Goal: Task Accomplishment & Management: Complete application form

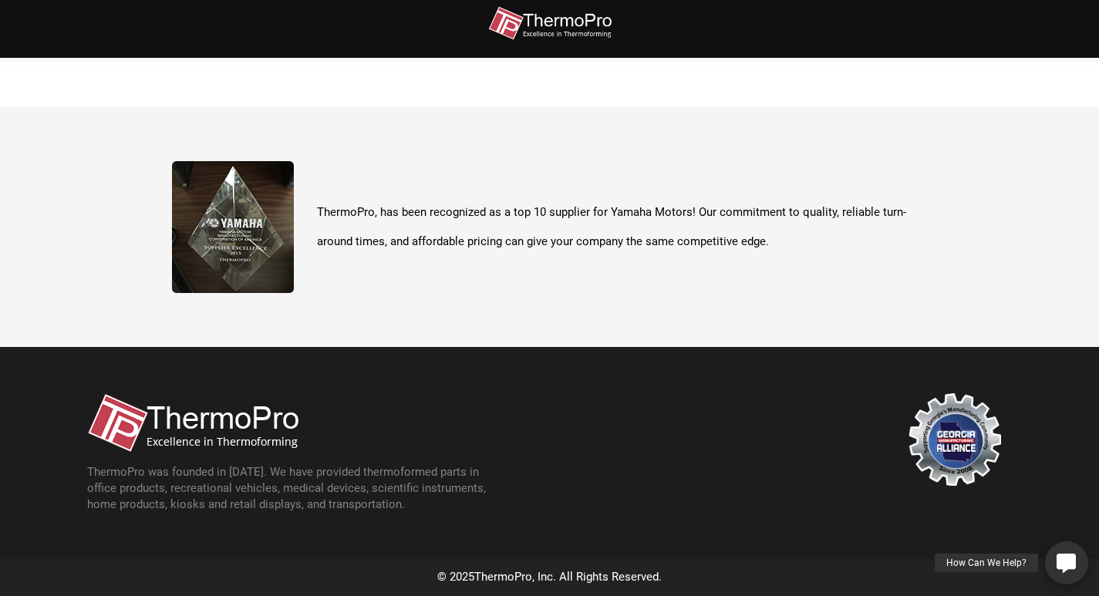
click at [1065, 550] on link "How Can We Help?" at bounding box center [1066, 562] width 43 height 43
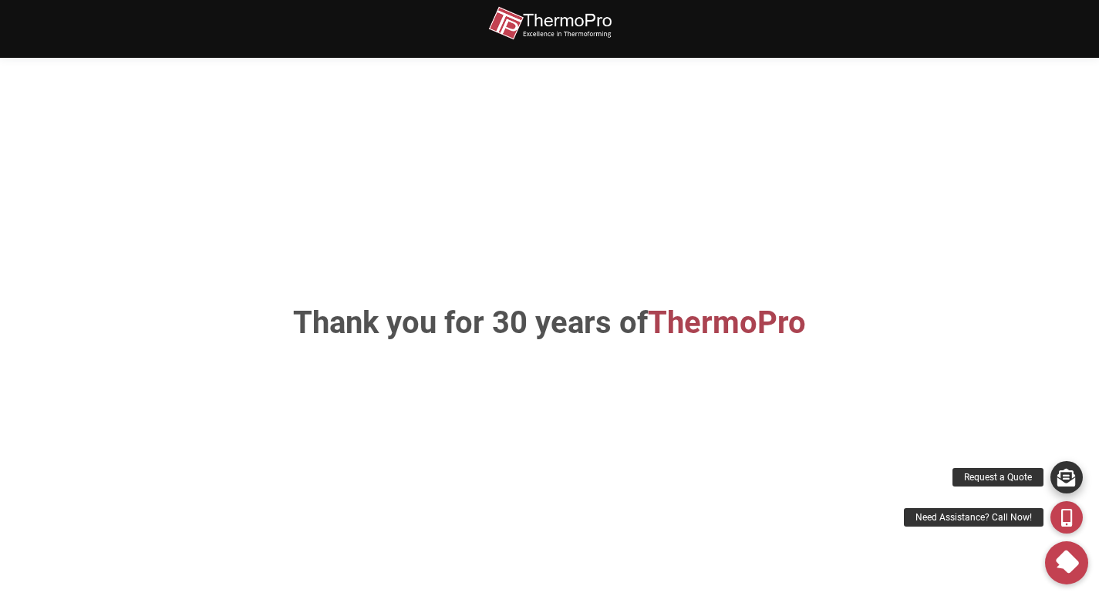
click at [1066, 474] on icon at bounding box center [1066, 477] width 18 height 18
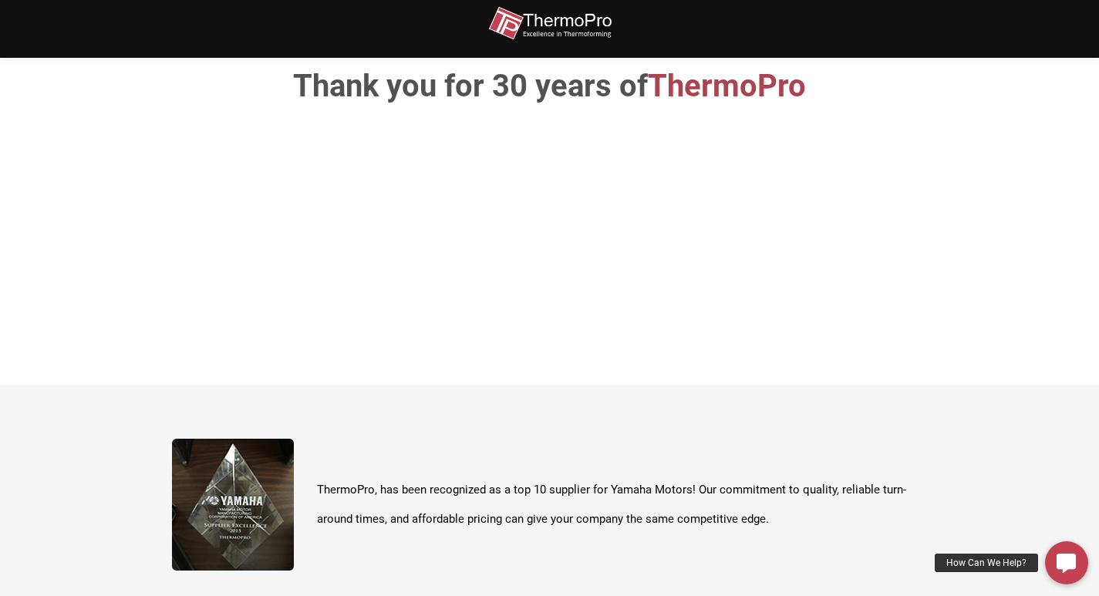
scroll to position [238, 0]
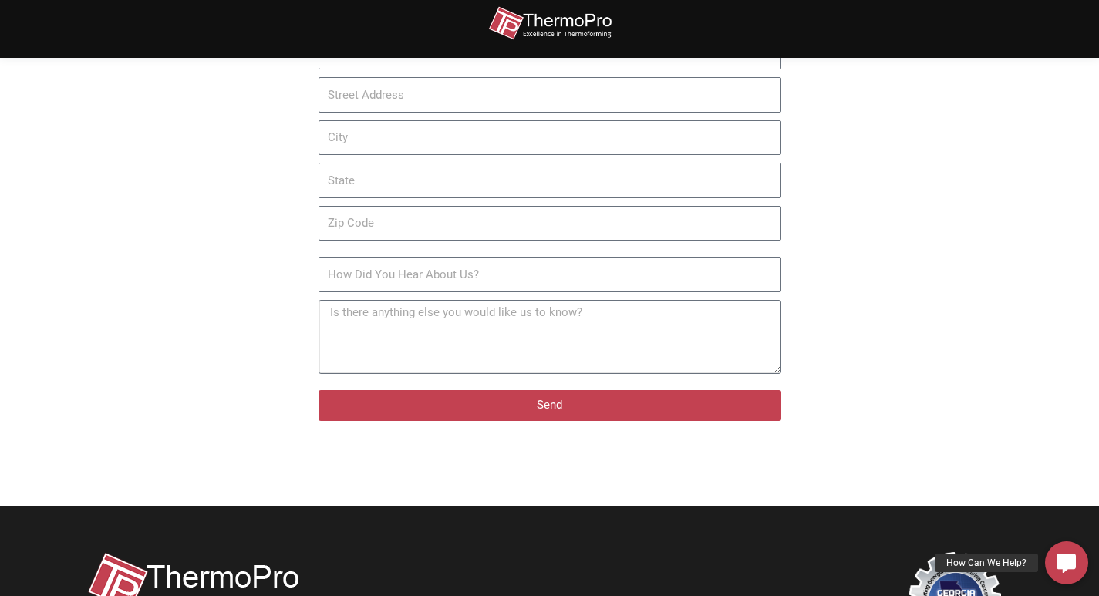
drag, startPoint x: 458, startPoint y: 337, endPoint x: 163, endPoint y: 311, distance: 296.4
click at [371, 327] on textarea "Additional Notes" at bounding box center [549, 337] width 463 height 74
paste textarea "I recently met with clients in the area and thought you might like a cleaning q…"
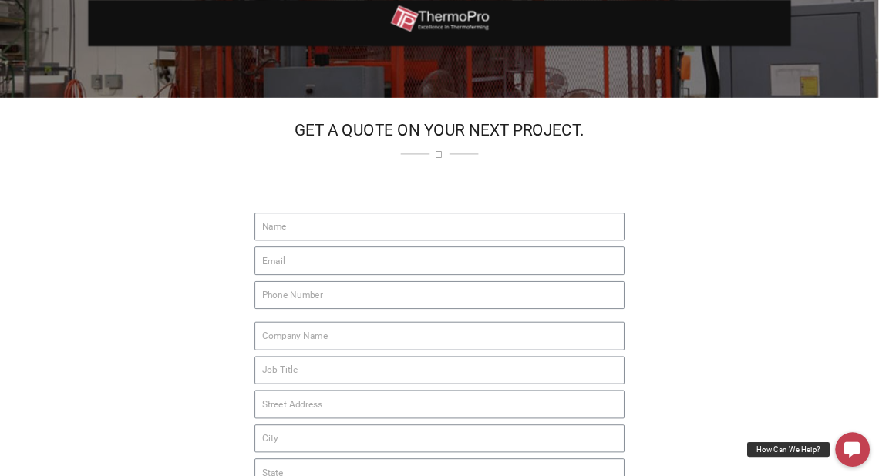
scroll to position [190, 0]
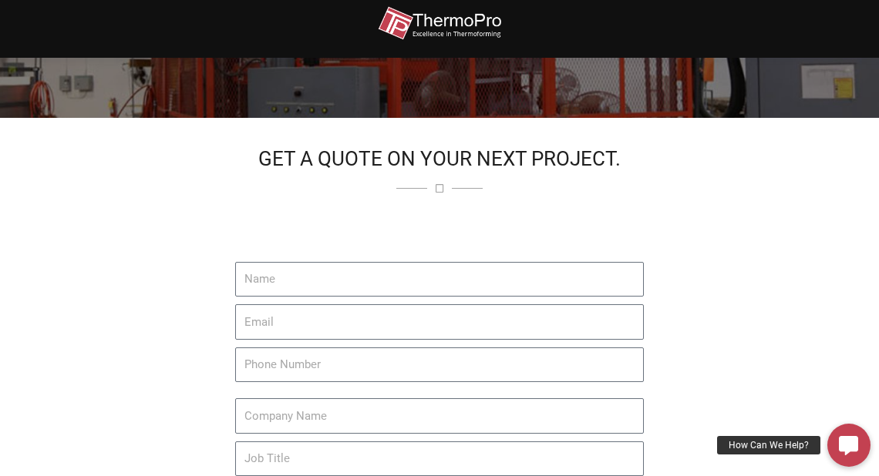
type textarea "I recently met with clients in the area and thought you might like a cleaning q…"
click at [324, 271] on input "Name" at bounding box center [439, 279] width 409 height 35
type input "Ava Black"
type input "[EMAIL_ADDRESS][DOMAIN_NAME]"
type input "4703196012"
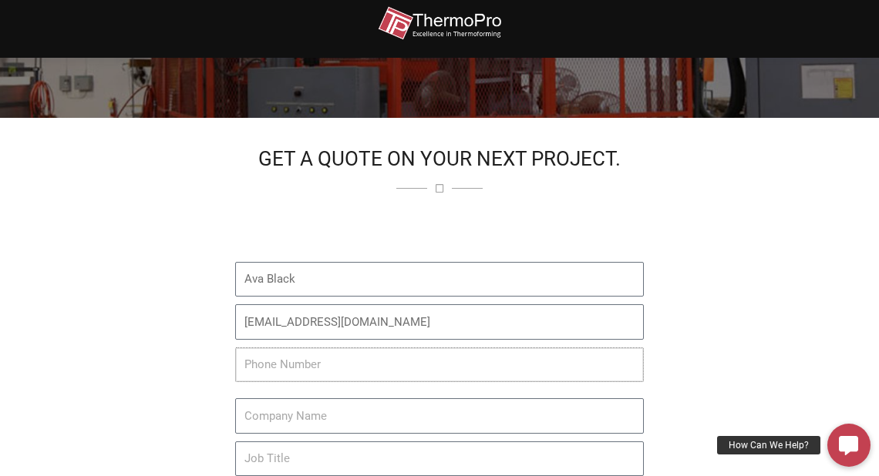
type input "Summit Shield Cleaning"
type input "[STREET_ADDRESS]"
type input "[GEOGRAPHIC_DATA]"
type input "MN"
type input "55405"
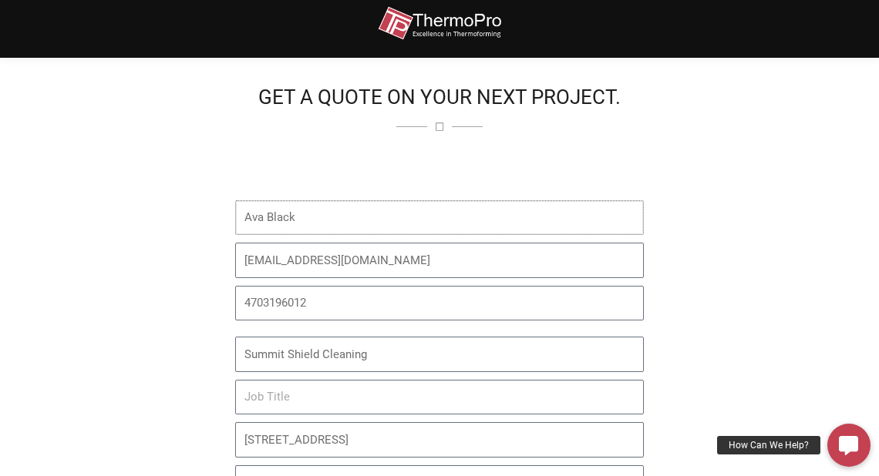
scroll to position [373, 0]
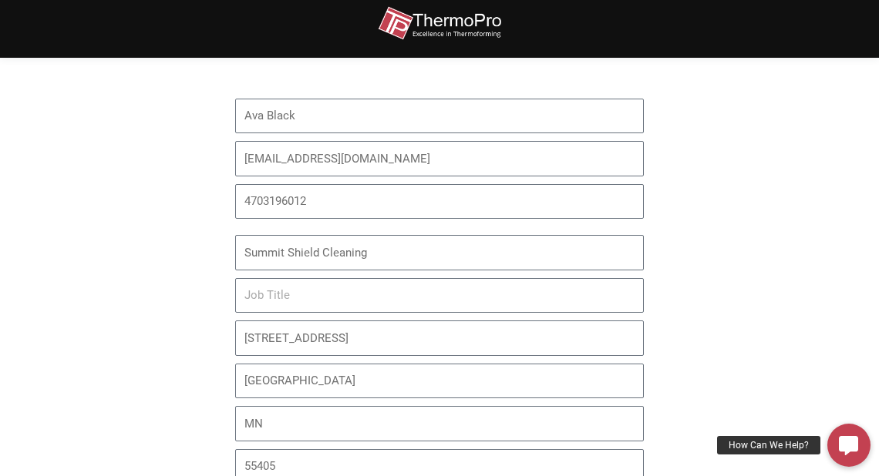
click at [183, 268] on div at bounding box center [133, 351] width 204 height 733
click at [355, 294] on input "Job Title" at bounding box center [439, 295] width 409 height 35
click at [257, 283] on input "Job Title" at bounding box center [439, 295] width 409 height 35
paste input "Business Development Rep"
type input "Business Development Rep"
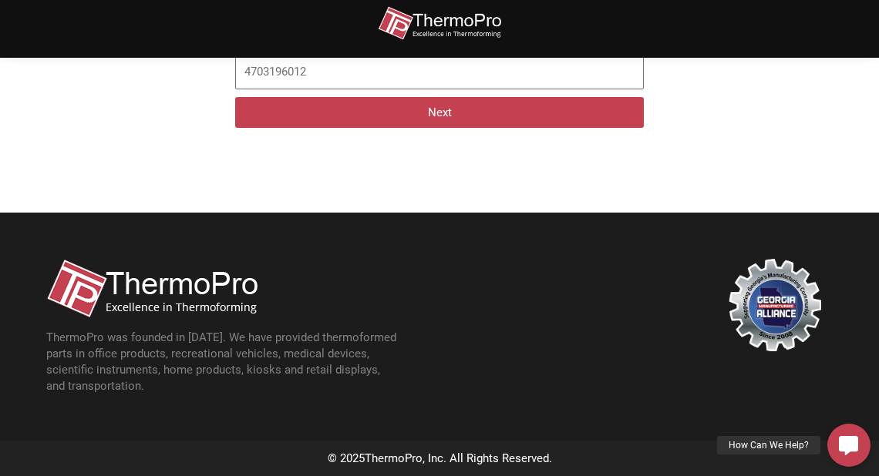
click at [167, 251] on section "ThermoPro was founded in [DATE]. We have provided thermoformed parts in office …" at bounding box center [439, 327] width 879 height 228
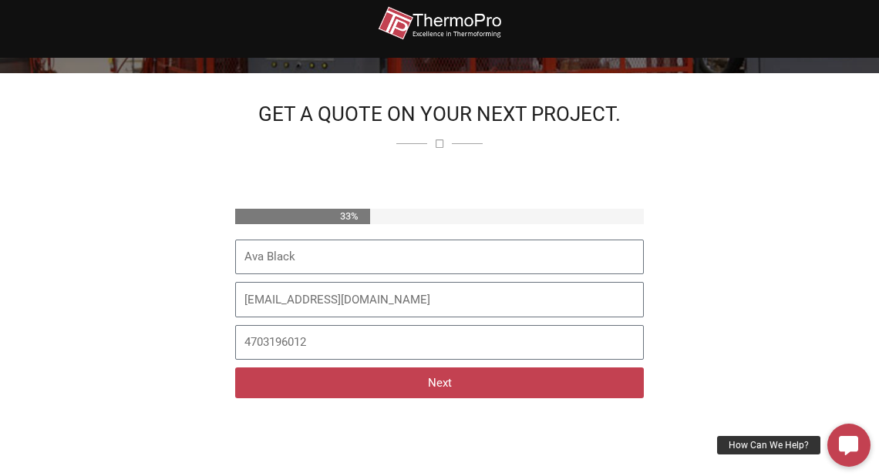
scroll to position [278, 0]
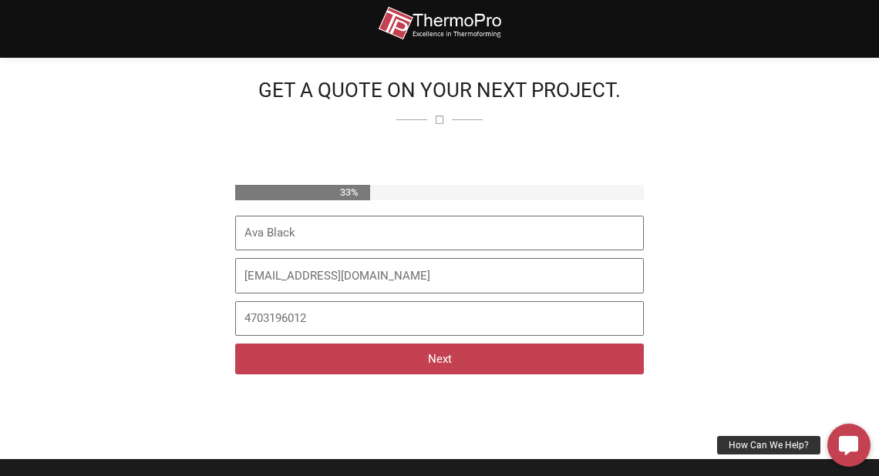
click at [429, 352] on button "Next" at bounding box center [439, 359] width 409 height 31
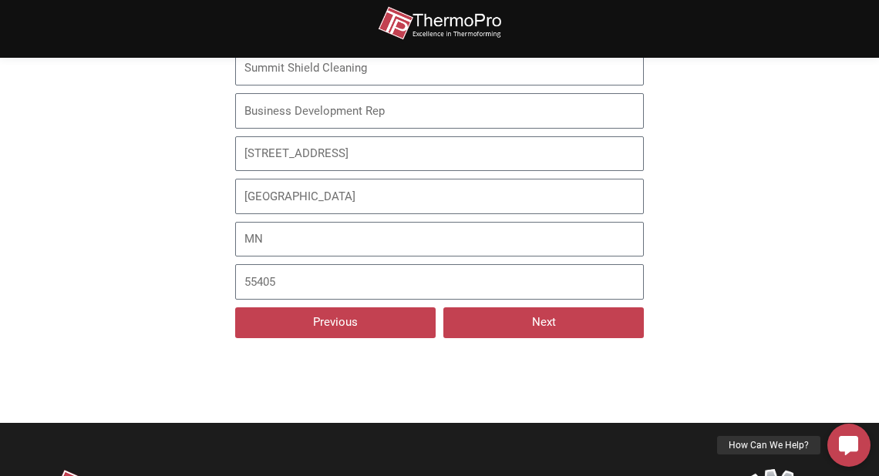
click at [527, 329] on button "Next" at bounding box center [543, 323] width 200 height 31
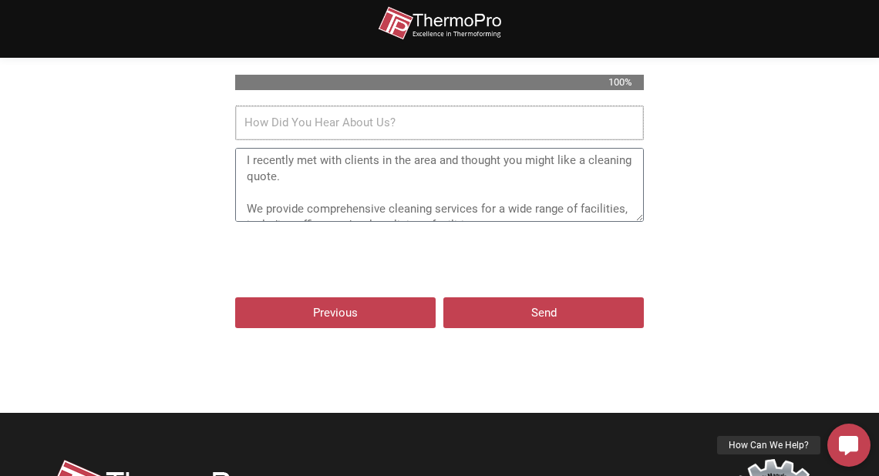
scroll to position [361, 0]
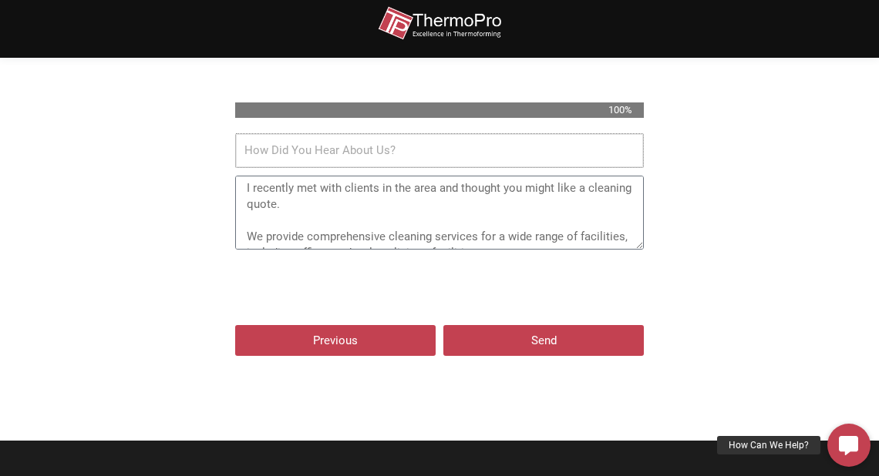
click at [268, 147] on input "How Did You Hear About Us?" at bounding box center [439, 150] width 409 height 35
type input "web"
click at [334, 207] on textarea "I recently met with clients in the area and thought you might like a cleaning q…" at bounding box center [439, 213] width 409 height 74
click at [537, 340] on span "Send" at bounding box center [543, 341] width 25 height 12
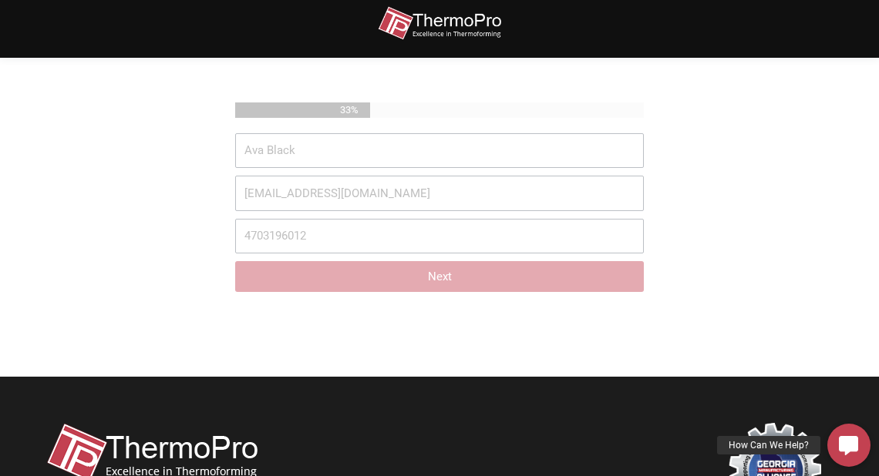
scroll to position [278, 0]
